Goal: Task Accomplishment & Management: Manage account settings

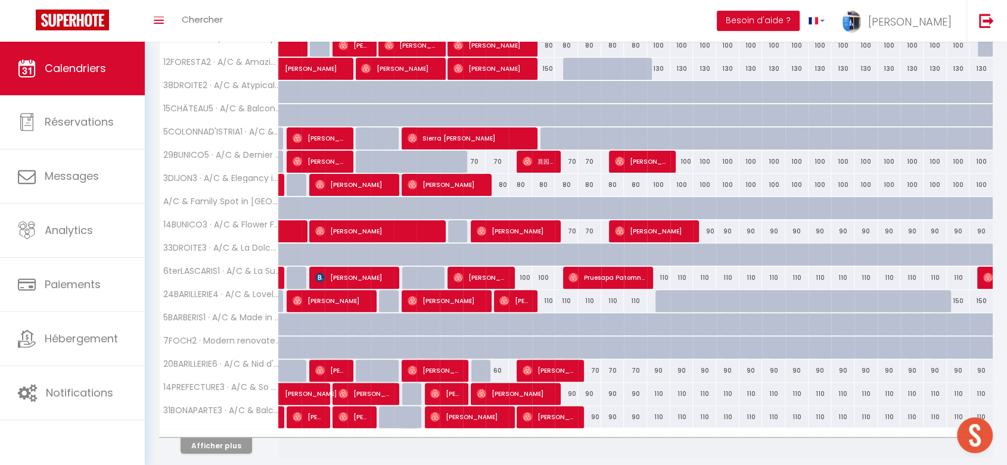
scroll to position [324, 0]
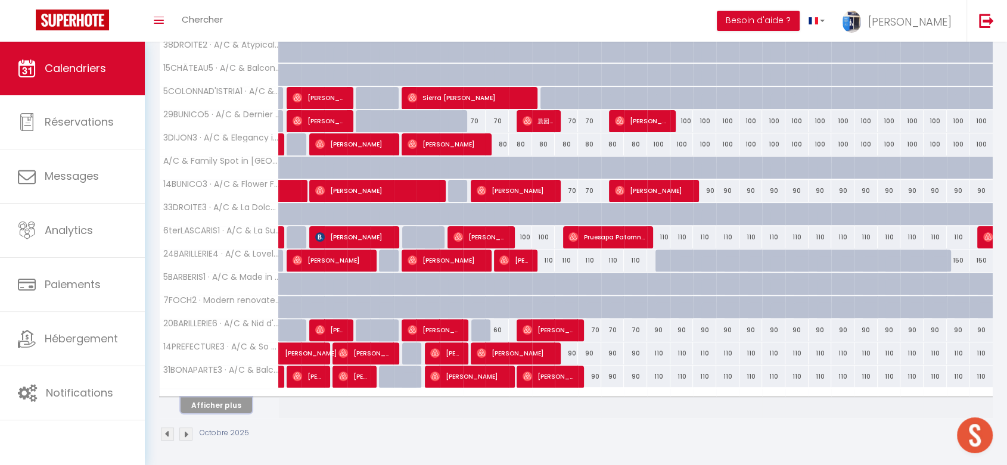
click at [235, 401] on button "Afficher plus" at bounding box center [217, 405] width 72 height 16
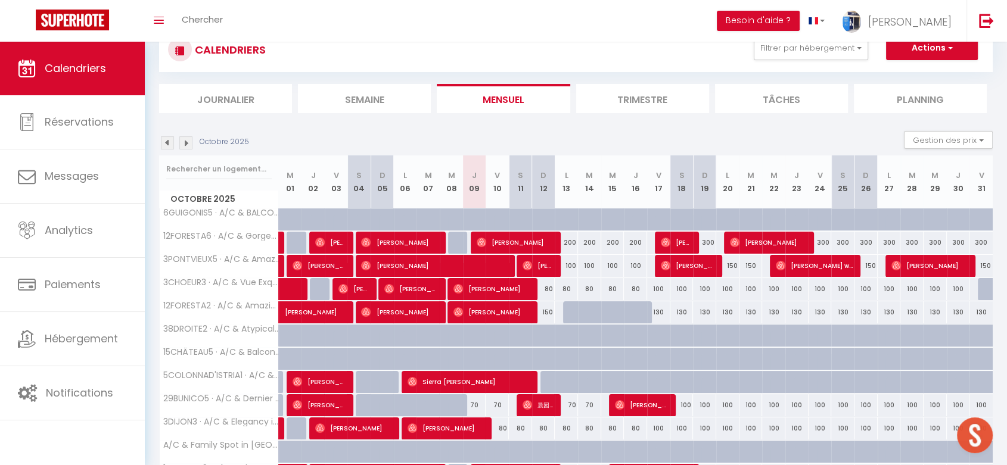
scroll to position [0, 0]
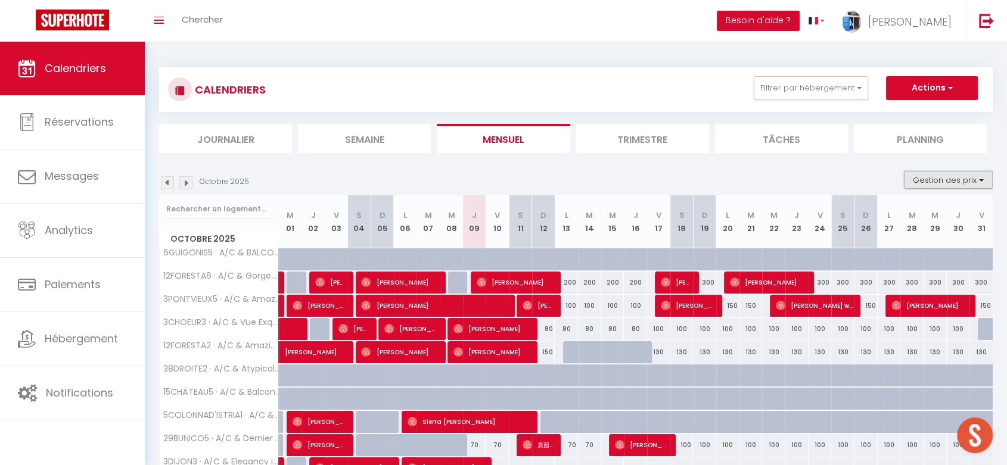
click at [943, 183] on button "Gestion des prix" at bounding box center [948, 180] width 89 height 18
click at [925, 217] on input "Nb Nuits minimum" at bounding box center [938, 217] width 107 height 12
checkbox input "true"
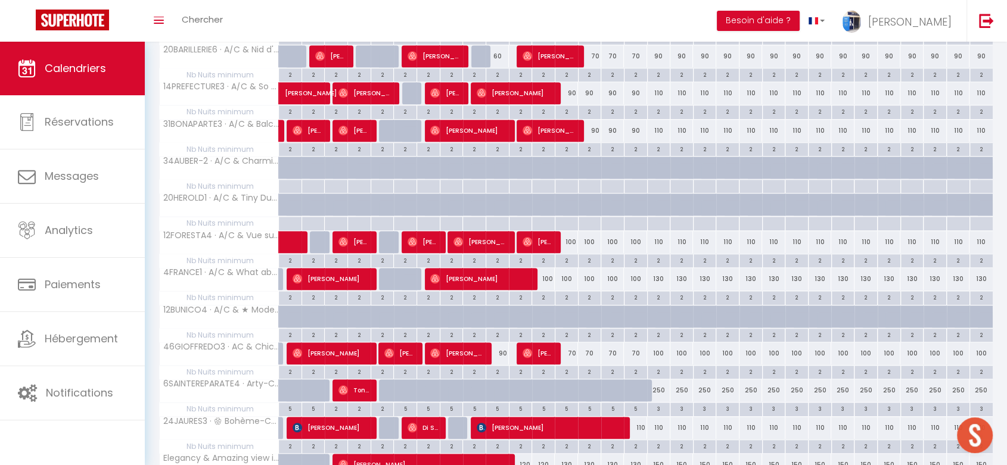
scroll to position [980, 0]
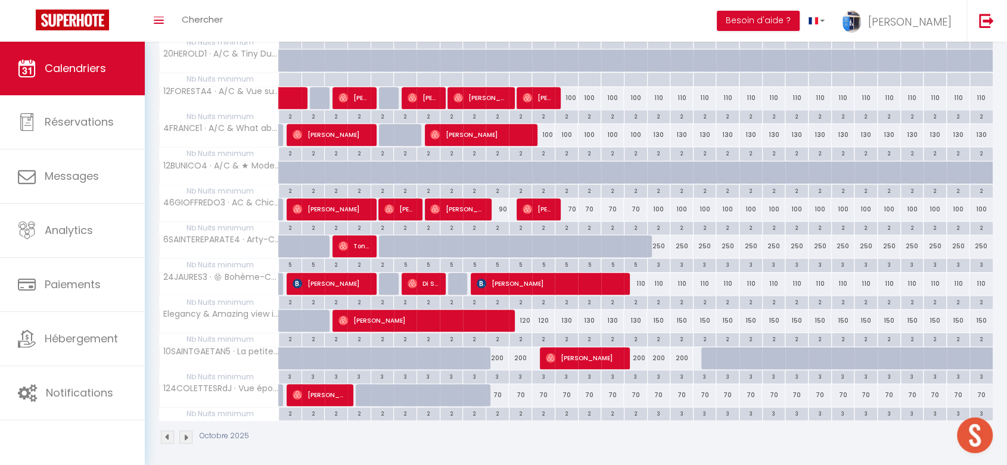
click at [496, 371] on div "3" at bounding box center [497, 376] width 23 height 11
type input "3"
type input "Ven 10 Octobre 2025"
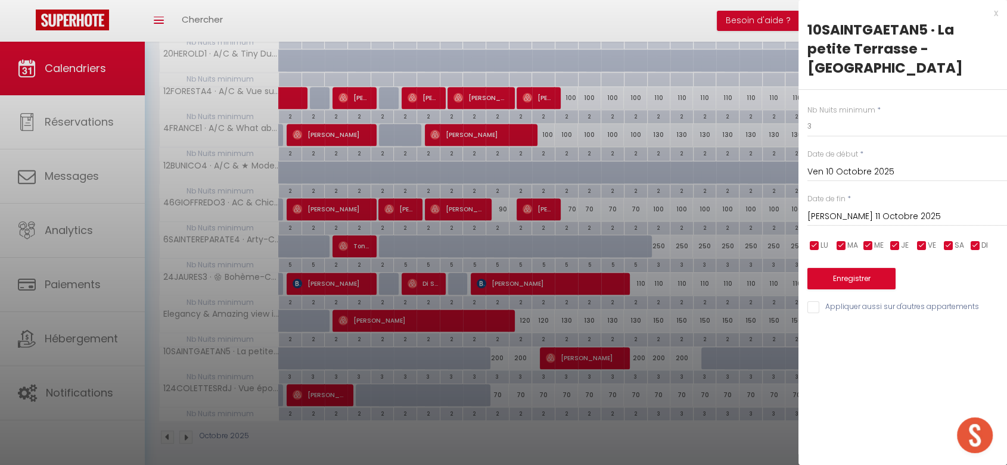
click at [849, 209] on input "[DATE]" at bounding box center [908, 216] width 200 height 15
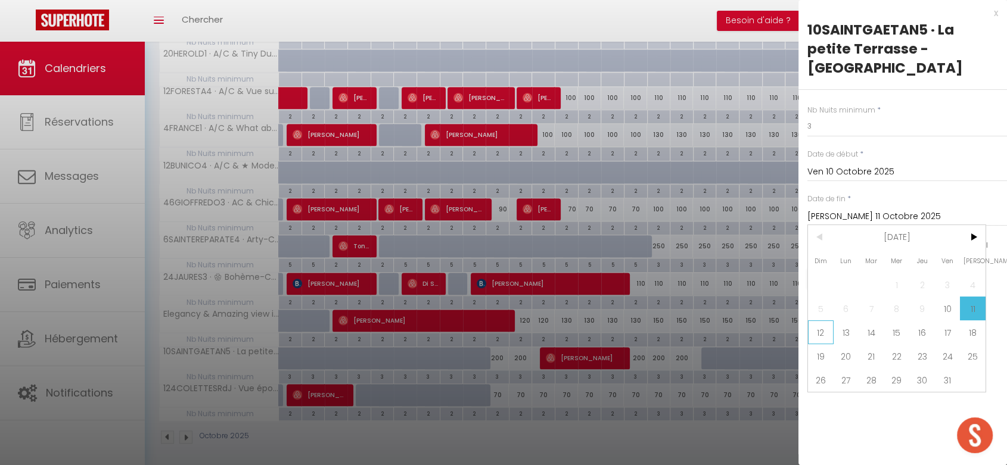
click at [812, 321] on span "12" at bounding box center [821, 333] width 26 height 24
type input "Dim 12 Octobre 2025"
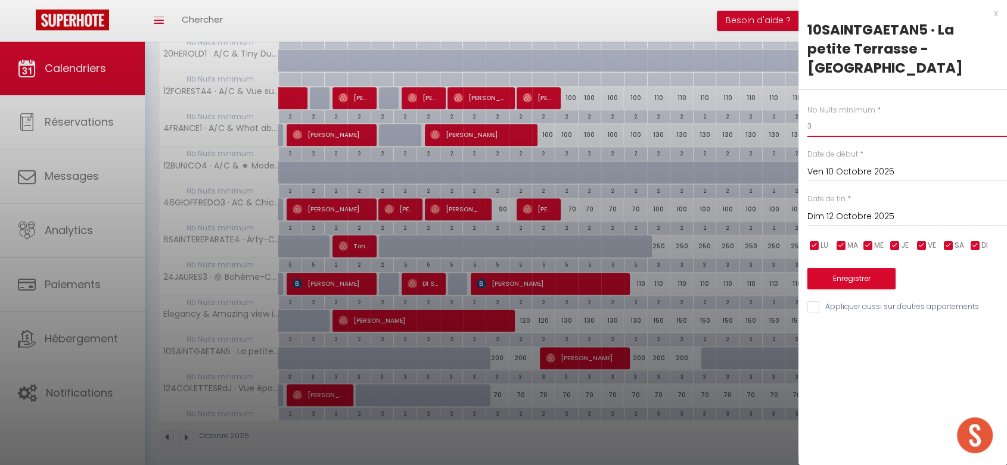
drag, startPoint x: 809, startPoint y: 105, endPoint x: 802, endPoint y: 109, distance: 7.5
click at [803, 108] on div "Nb Nuits minimum * 3 Date de début * [DATE] < [DATE] > Dim Lun Mar Mer Jeu Ven …" at bounding box center [903, 202] width 209 height 225
type input "2"
click at [862, 268] on button "Enregistrer" at bounding box center [852, 278] width 88 height 21
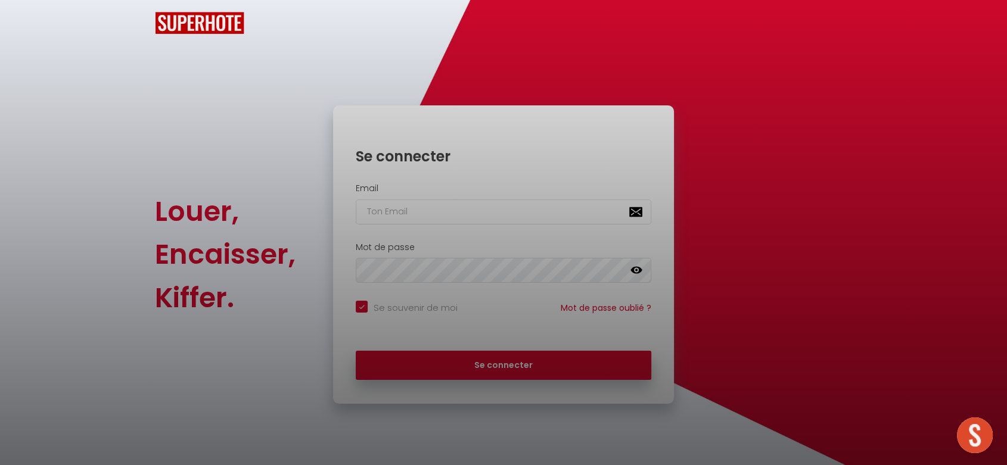
checkbox input "true"
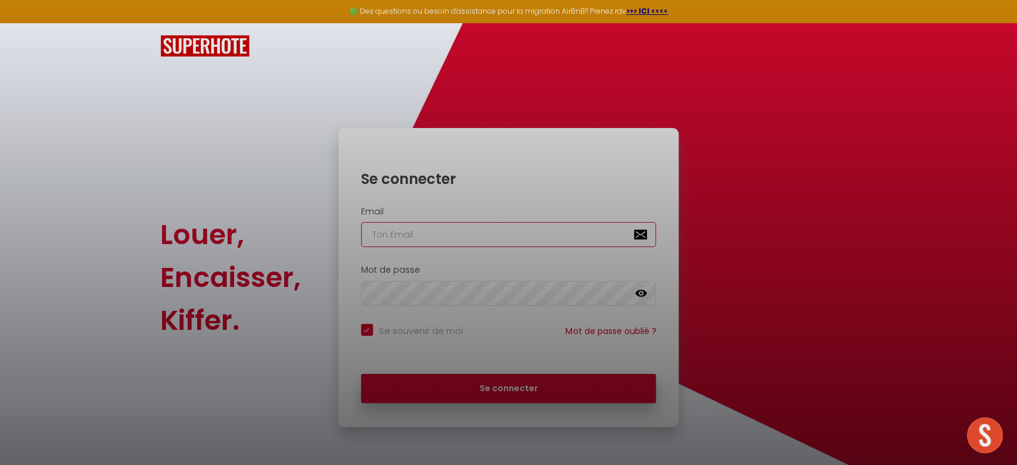
type input "[DOMAIN_NAME][EMAIL_ADDRESS][DOMAIN_NAME]"
checkbox input "true"
click at [479, 378] on div at bounding box center [508, 232] width 1017 height 465
click at [493, 395] on div at bounding box center [508, 232] width 1017 height 465
click at [830, 200] on div at bounding box center [508, 232] width 1017 height 465
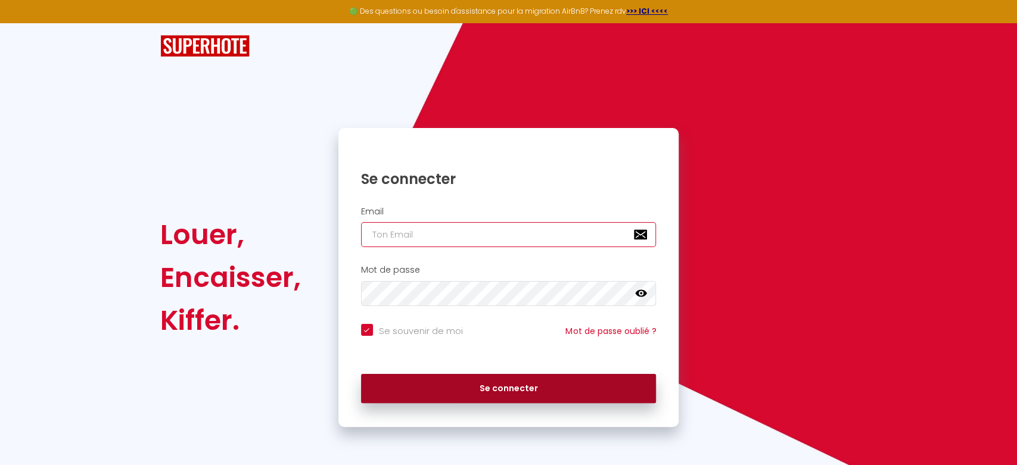
type input "[DOMAIN_NAME][EMAIL_ADDRESS][DOMAIN_NAME]"
click at [510, 389] on button "Se connecter" at bounding box center [509, 389] width 296 height 30
checkbox input "true"
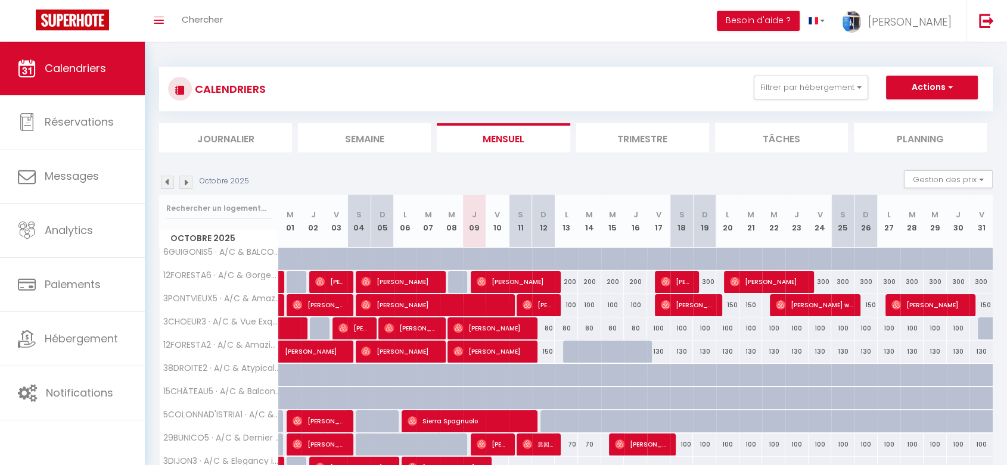
scroll to position [324, 0]
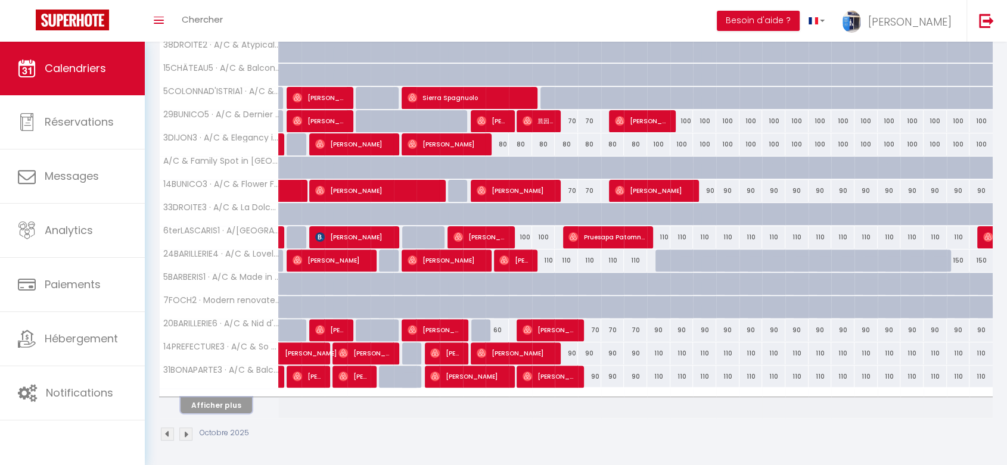
drag, startPoint x: 229, startPoint y: 404, endPoint x: 896, endPoint y: 269, distance: 680.3
click at [229, 404] on button "Afficher plus" at bounding box center [217, 405] width 72 height 16
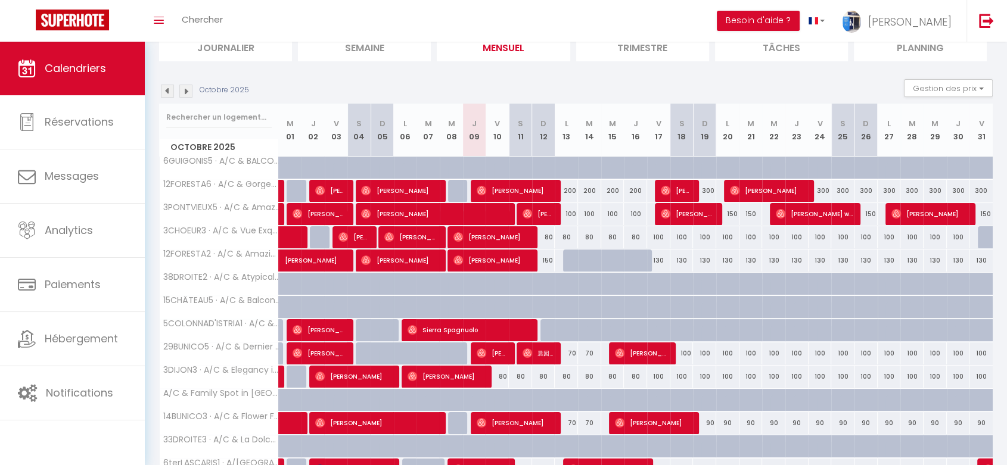
scroll to position [0, 0]
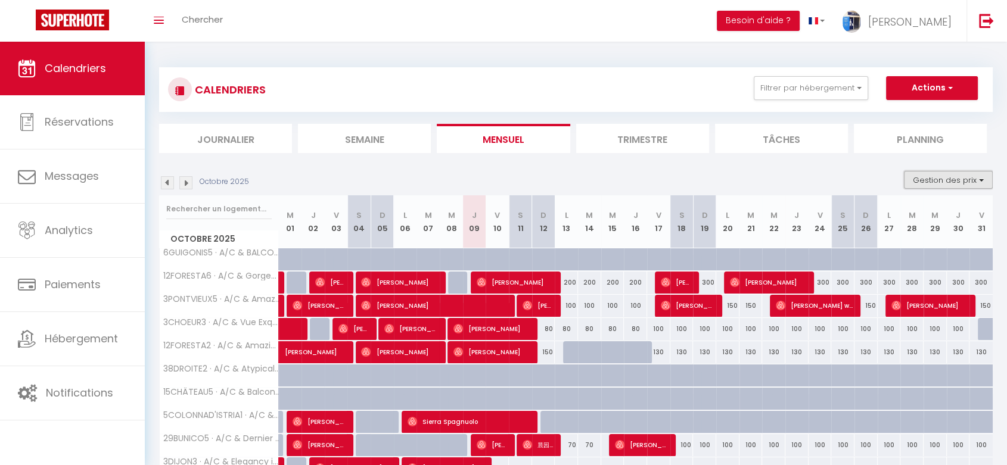
click at [984, 184] on button "Gestion des prix" at bounding box center [948, 180] width 89 height 18
click at [917, 219] on input "Nb Nuits minimum" at bounding box center [938, 217] width 107 height 12
checkbox input "true"
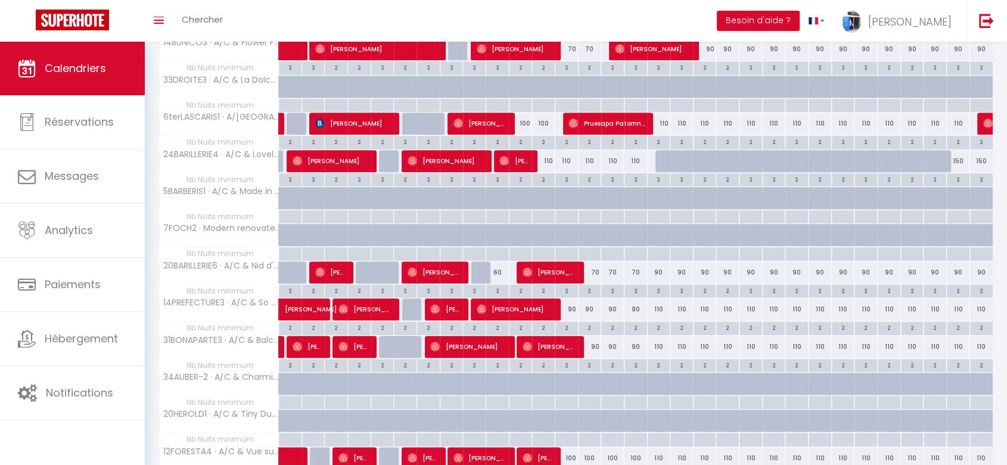
scroll to position [980, 0]
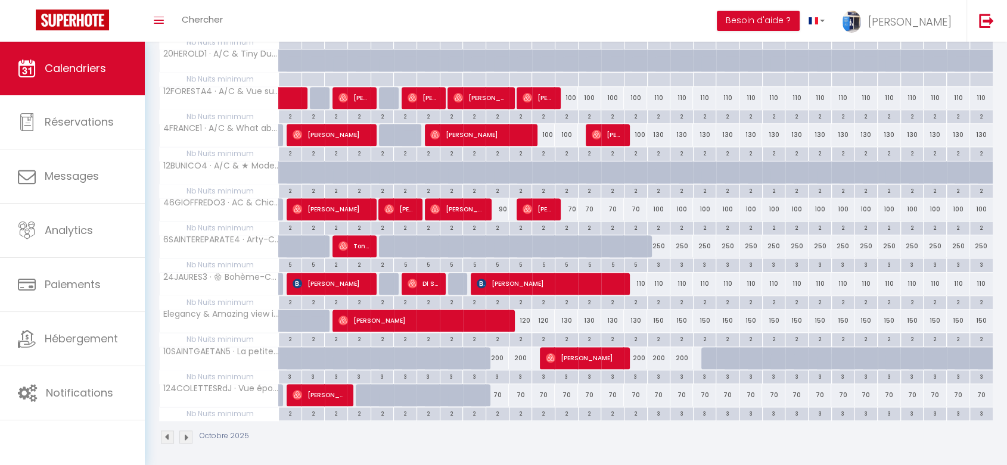
click at [496, 371] on div "3" at bounding box center [497, 376] width 23 height 11
type input "3"
type input "Ven 10 Octobre 2025"
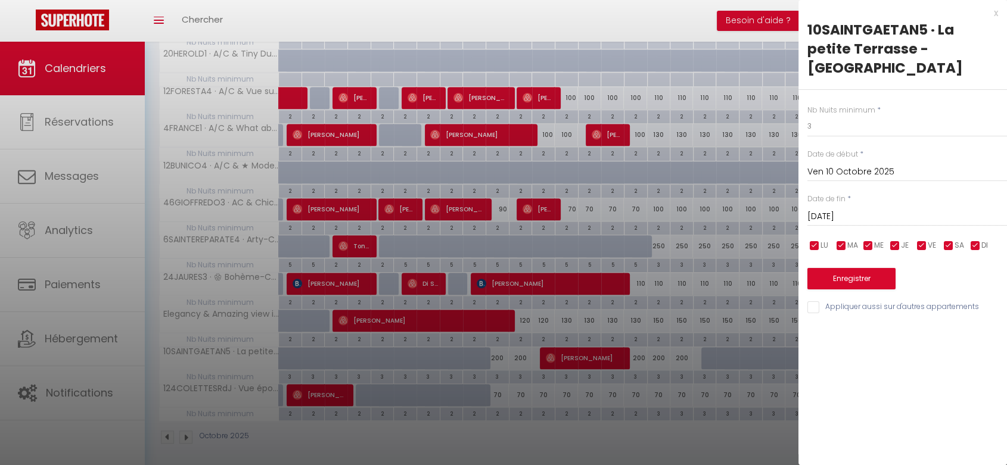
click at [868, 209] on input "[DATE]" at bounding box center [908, 216] width 200 height 15
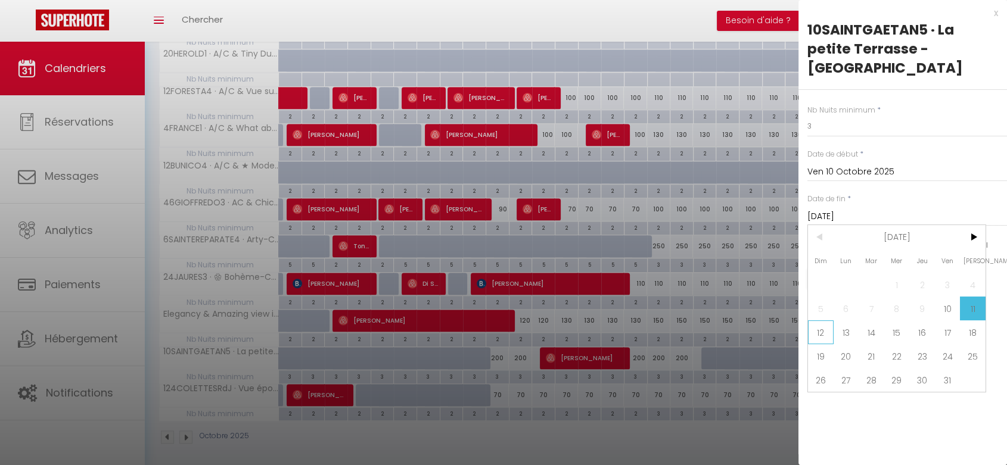
click at [818, 321] on span "12" at bounding box center [821, 333] width 26 height 24
type input "Dim 12 Octobre 2025"
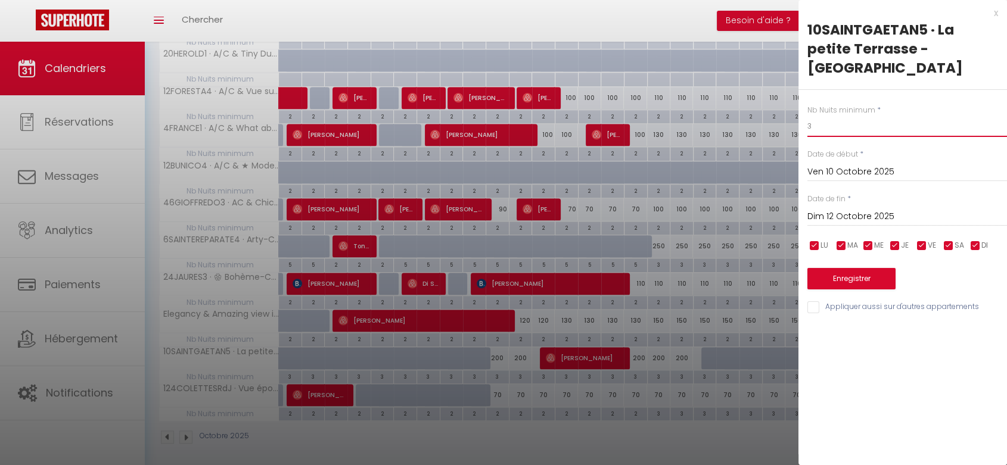
drag, startPoint x: 816, startPoint y: 112, endPoint x: 806, endPoint y: 109, distance: 10.6
click at [806, 108] on div "Nb Nuits minimum * 3 Date de début * [DATE] < [DATE] > Dim Lun Mar Mer Jeu Ven …" at bounding box center [903, 202] width 209 height 225
type input "2"
click at [847, 268] on button "Enregistrer" at bounding box center [852, 278] width 88 height 21
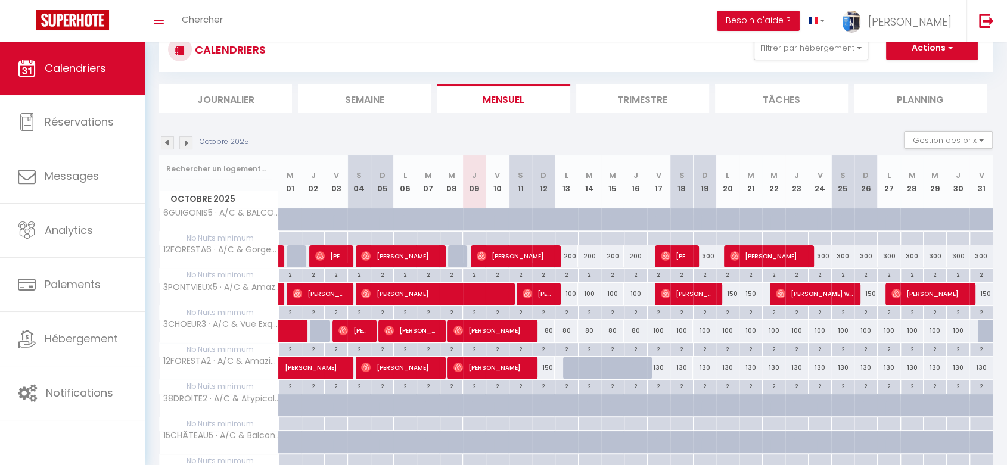
scroll to position [0, 0]
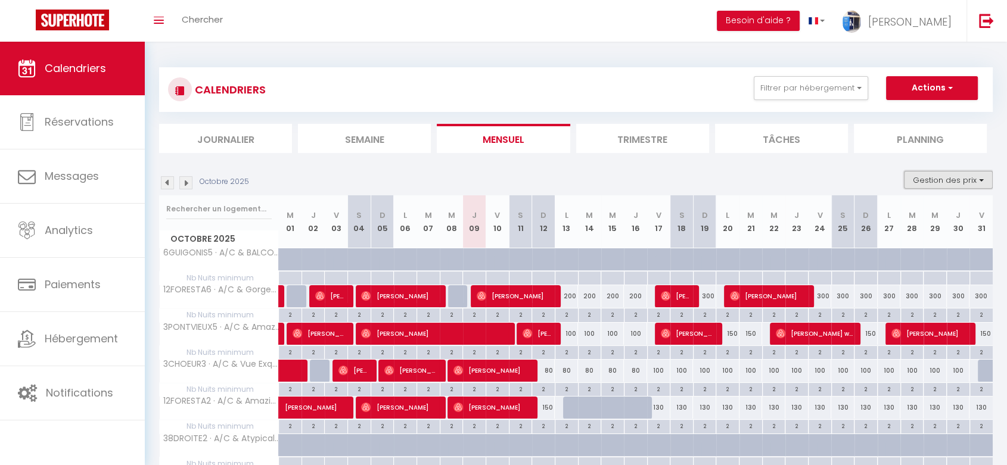
click at [958, 179] on button "Gestion des prix" at bounding box center [948, 180] width 89 height 18
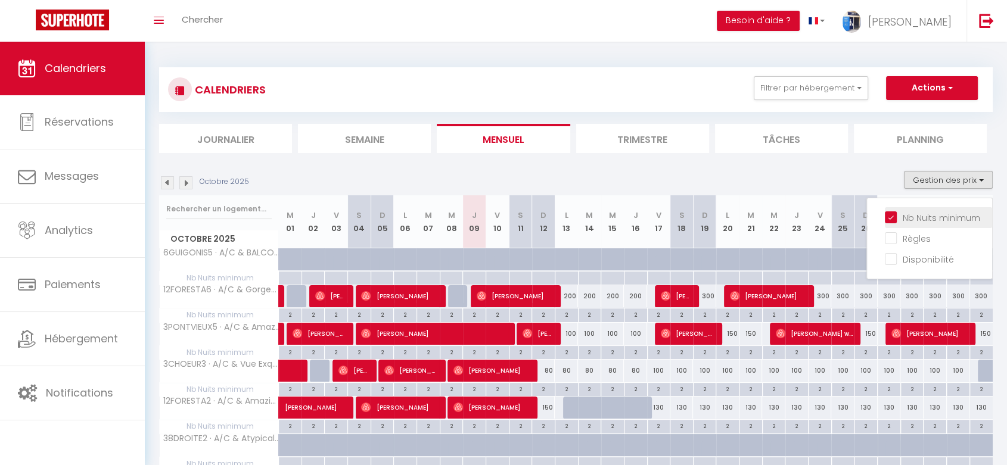
click at [918, 219] on input "Nb Nuits minimum" at bounding box center [938, 217] width 107 height 12
checkbox input "false"
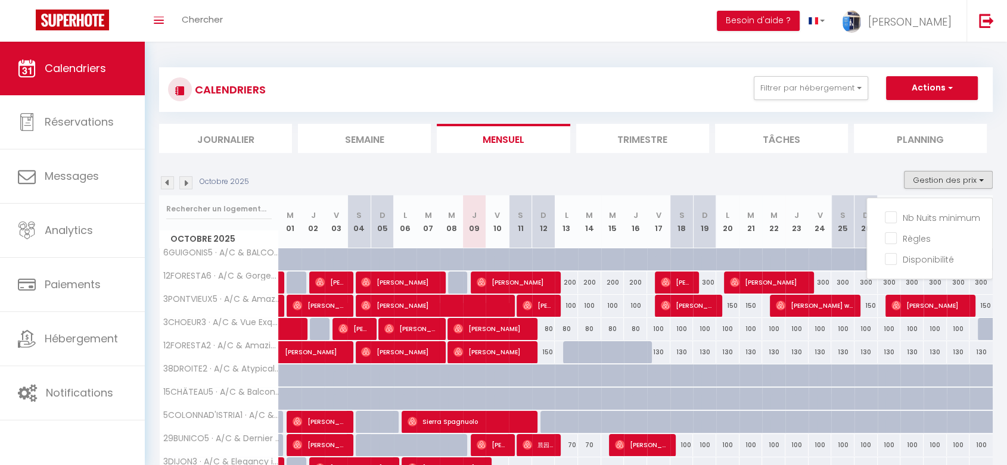
click at [608, 172] on div "Octobre 2025 Gestion des prix Nb Nuits minimum Règles Disponibilité" at bounding box center [576, 183] width 834 height 24
